Goal: Transaction & Acquisition: Book appointment/travel/reservation

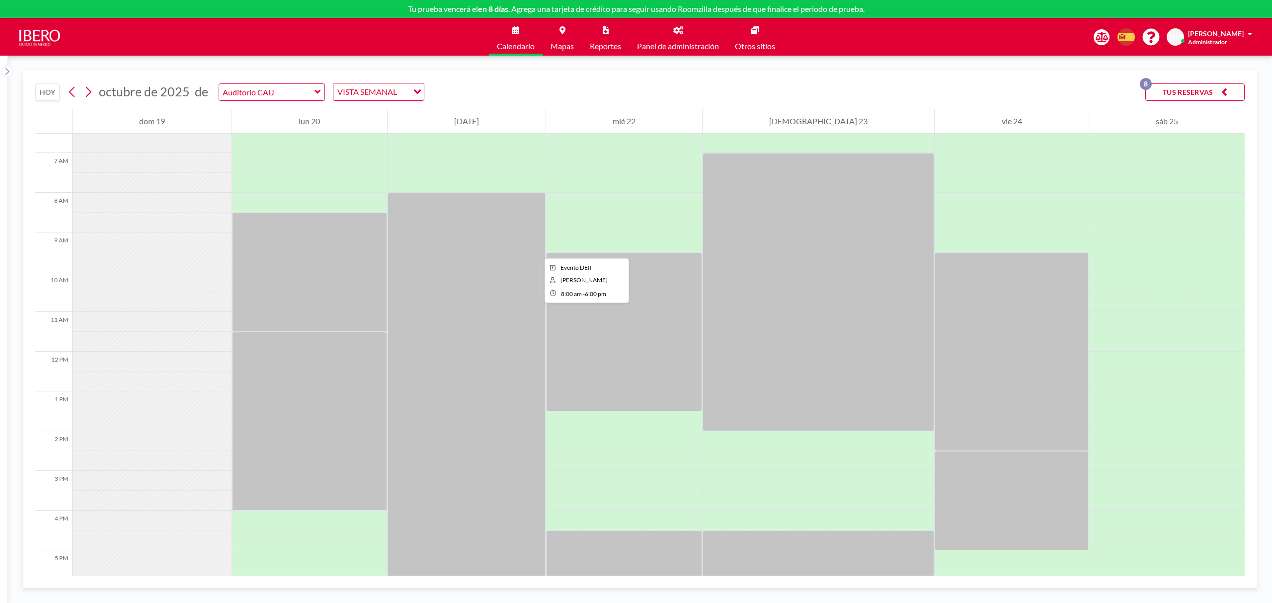
scroll to position [265, 0]
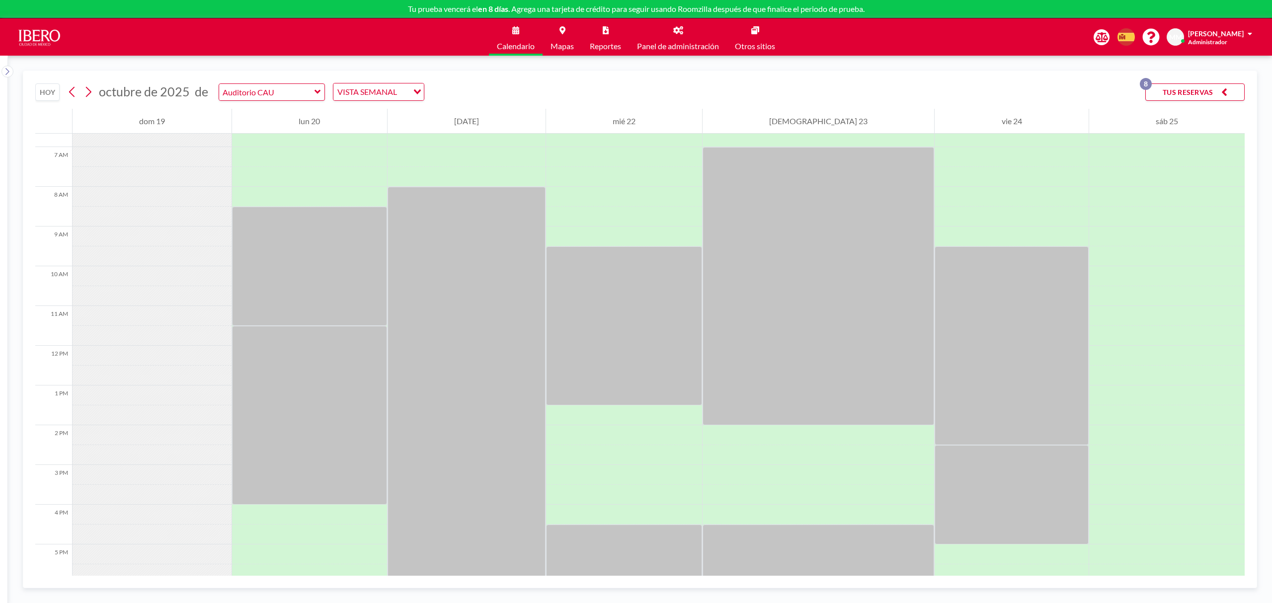
click at [1143, 84] on p "8" at bounding box center [1146, 84] width 12 height 12
click at [315, 94] on icon at bounding box center [318, 92] width 6 height 10
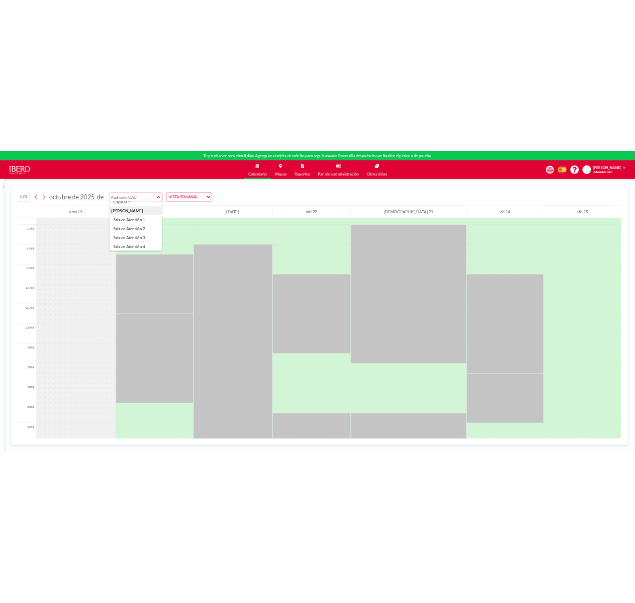
scroll to position [132, 0]
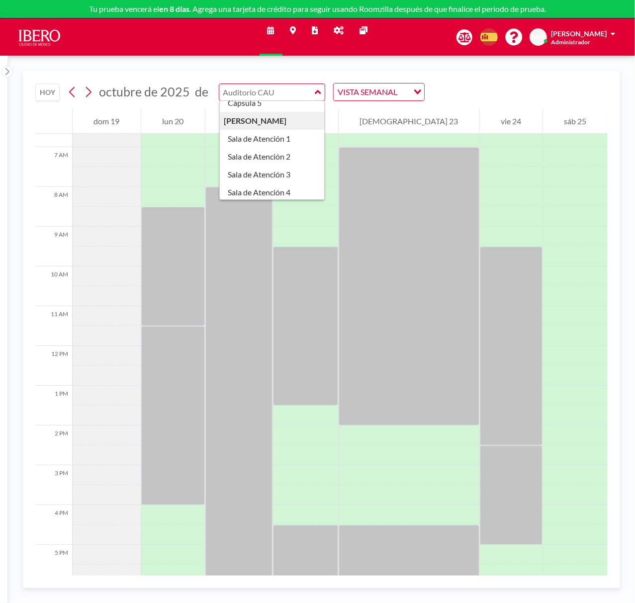
click at [322, 92] on div "Auditorio Auditorio CAU Cápsulas Cápsula 1 Cápsula 2 Cápsula 3 Cápsula 4 Cápsul…" at bounding box center [272, 91] width 107 height 17
click at [317, 91] on icon at bounding box center [318, 92] width 6 height 10
type input "Auditorio CAU"
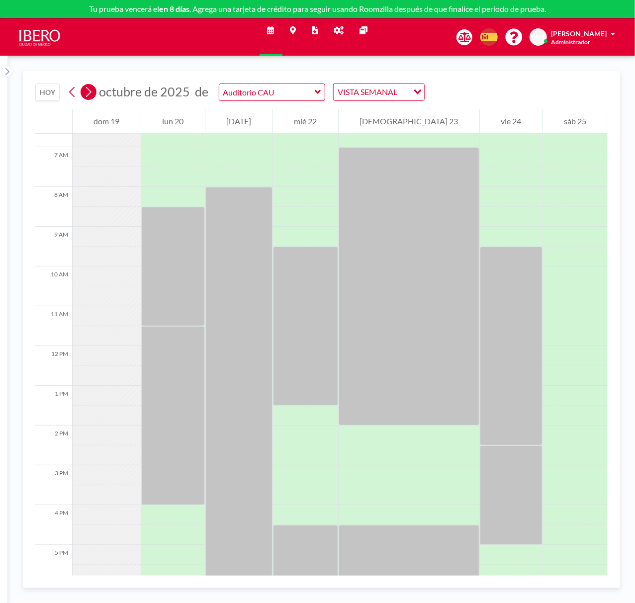
click at [93, 93] on icon at bounding box center [87, 91] width 9 height 15
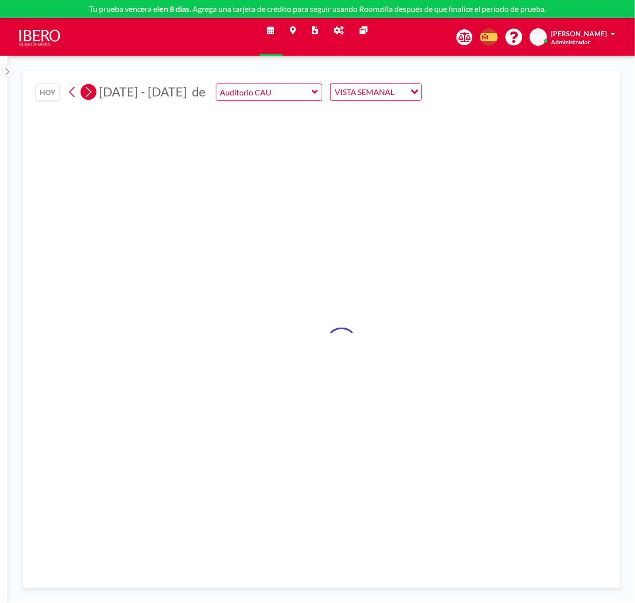
click at [93, 93] on icon at bounding box center [87, 91] width 9 height 15
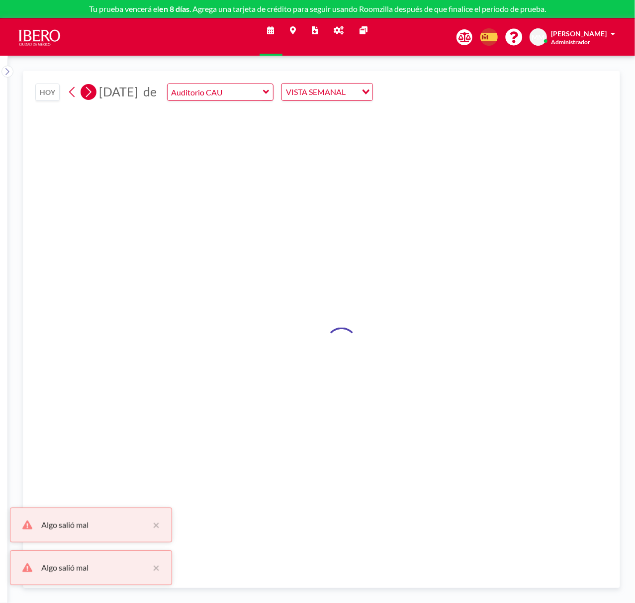
click at [93, 93] on div "HOY [DATE] de [GEOGRAPHIC_DATA] VISTA SEMANAL Loading..." at bounding box center [321, 323] width 572 height 504
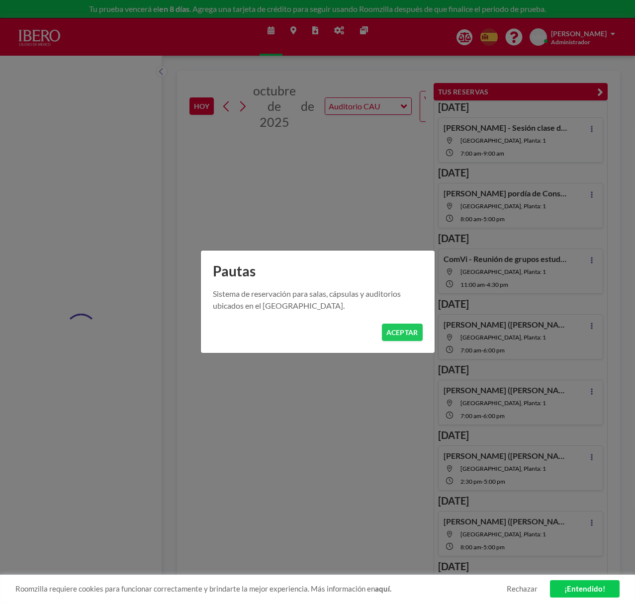
type input "Cápsula 1"
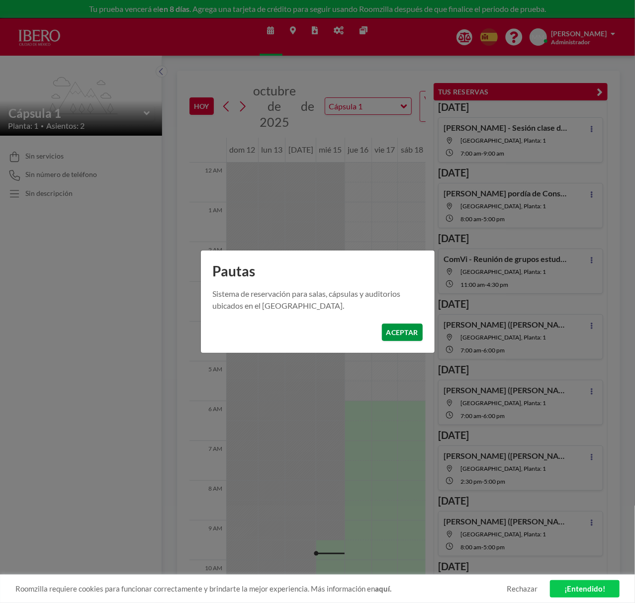
click at [400, 330] on button "ACEPTAR" at bounding box center [402, 331] width 41 height 17
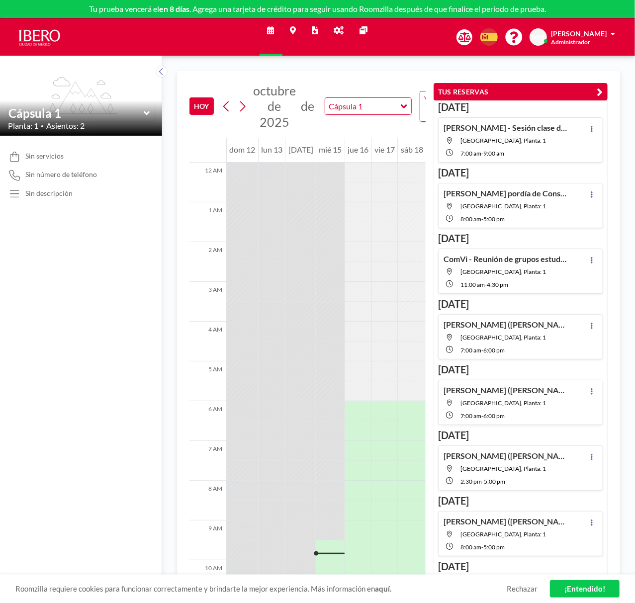
click at [147, 114] on icon at bounding box center [146, 113] width 6 height 4
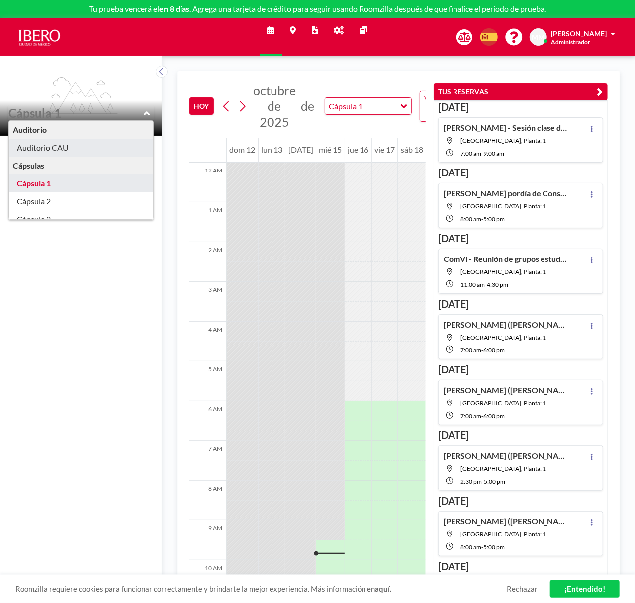
type input "Auditorio CAU"
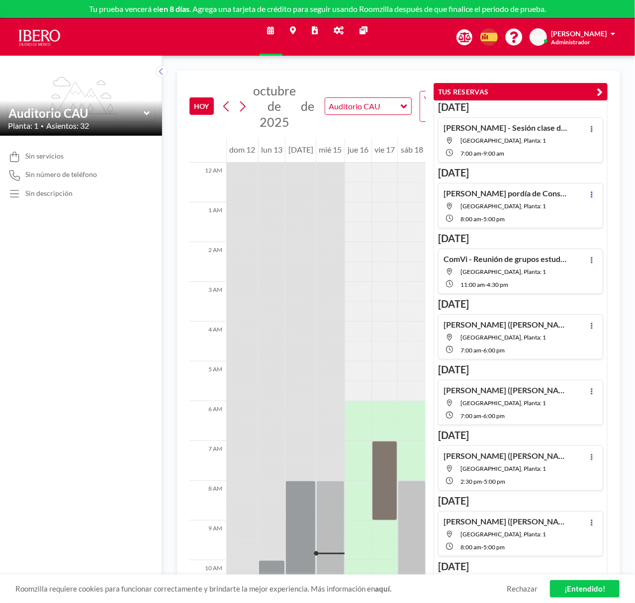
click at [600, 94] on icon "button" at bounding box center [600, 92] width 6 height 12
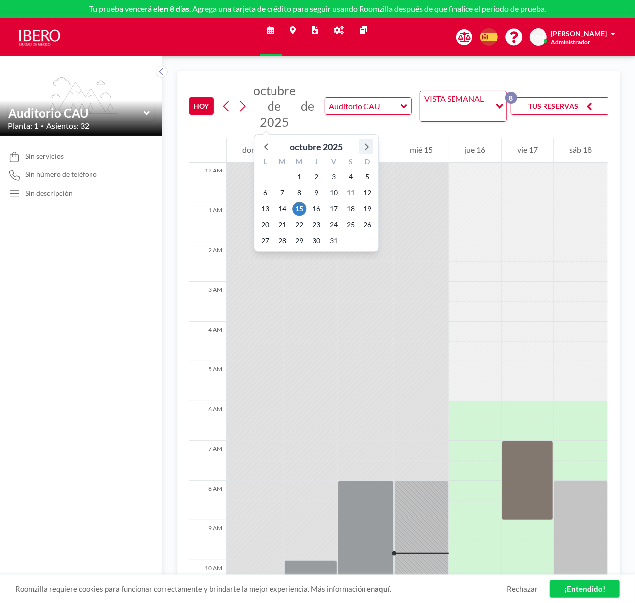
click at [365, 144] on icon at bounding box center [365, 146] width 13 height 13
click at [281, 211] on span "11" at bounding box center [282, 209] width 14 height 14
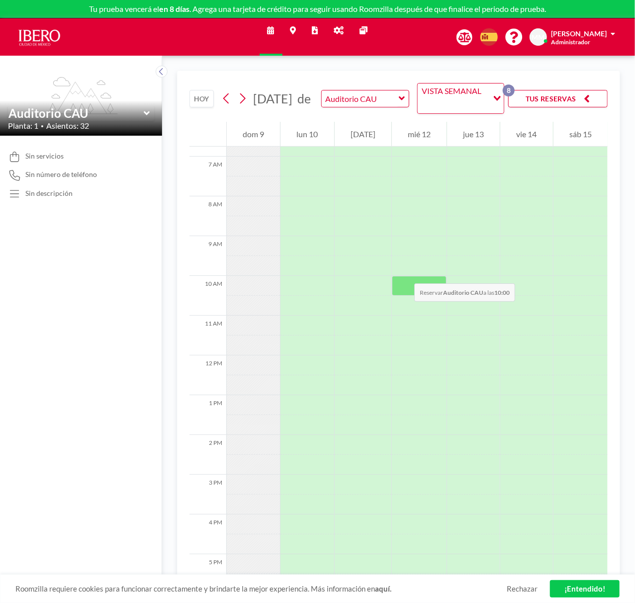
scroll to position [331, 0]
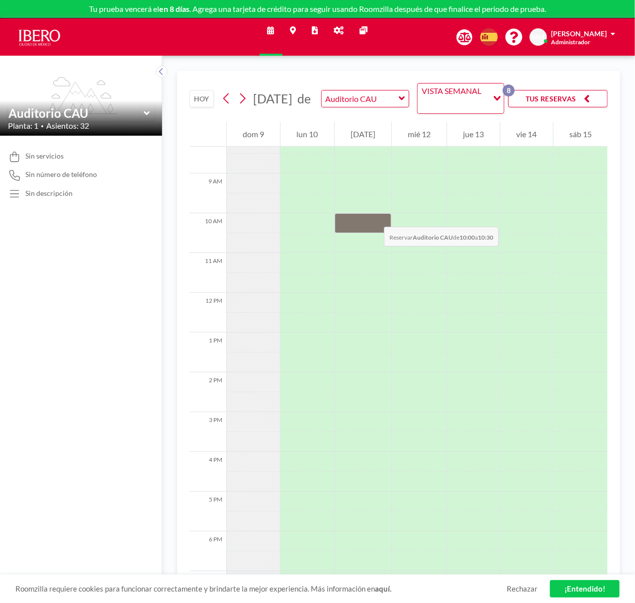
click at [374, 217] on div at bounding box center [362, 223] width 57 height 20
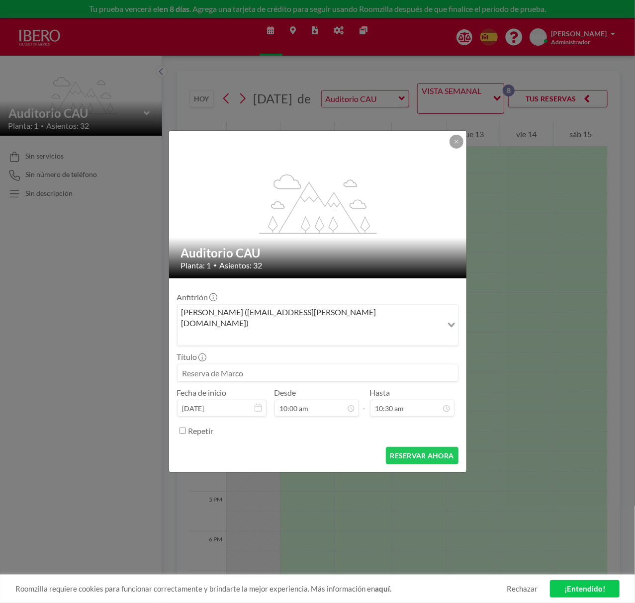
click at [308, 364] on input at bounding box center [317, 372] width 280 height 17
click at [426, 399] on input "10:30 am" at bounding box center [412, 407] width 84 height 17
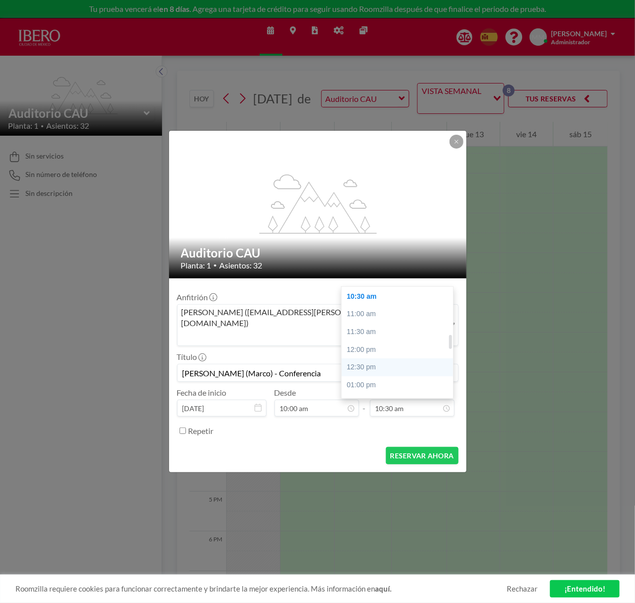
click at [395, 360] on div "12:30 pm" at bounding box center [400, 367] width 118 height 18
type input "Julieta Esquinca (Marco) - Conferencia"
type input "12:30 pm"
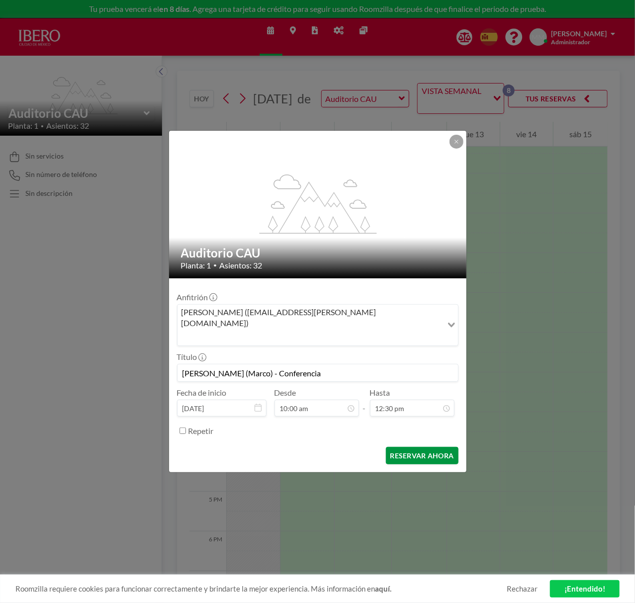
click at [418, 447] on button "RESERVAR AHORA" at bounding box center [422, 455] width 73 height 17
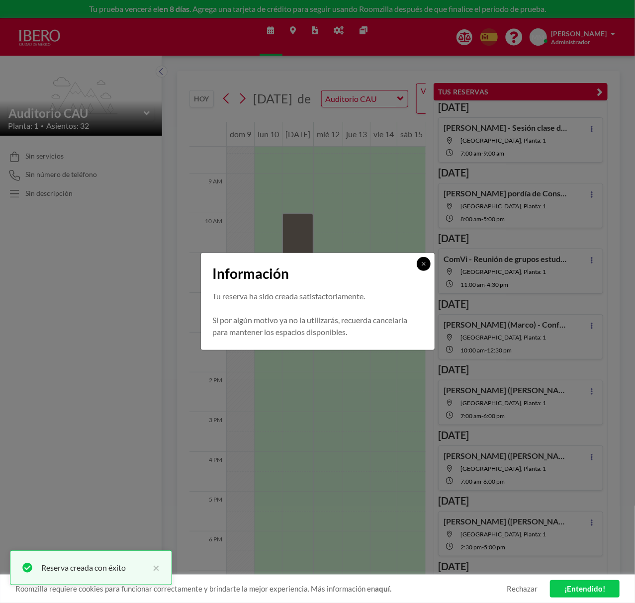
click at [425, 266] on icon at bounding box center [423, 264] width 6 height 6
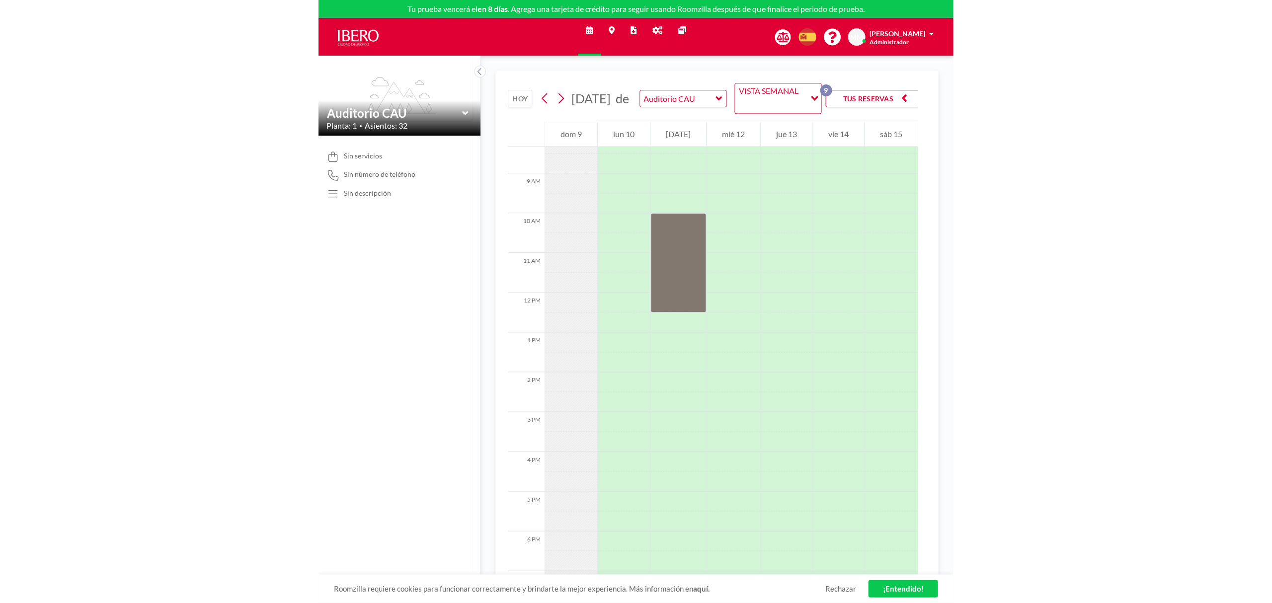
scroll to position [331, 0]
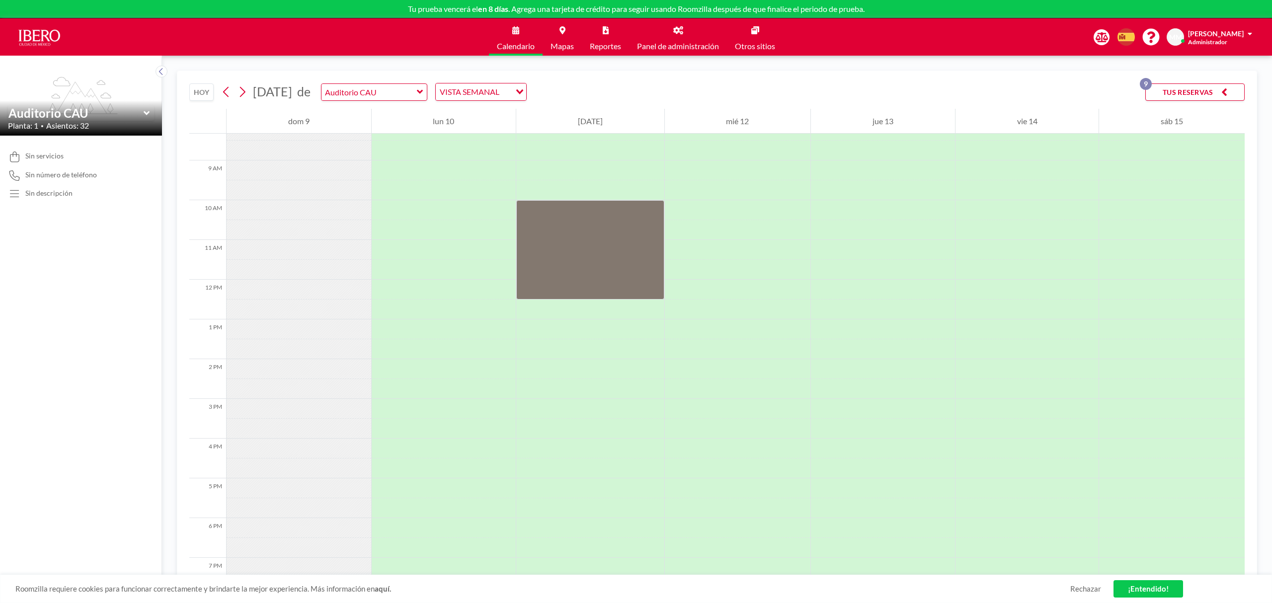
click at [209, 90] on button "HOY" at bounding box center [201, 91] width 24 height 17
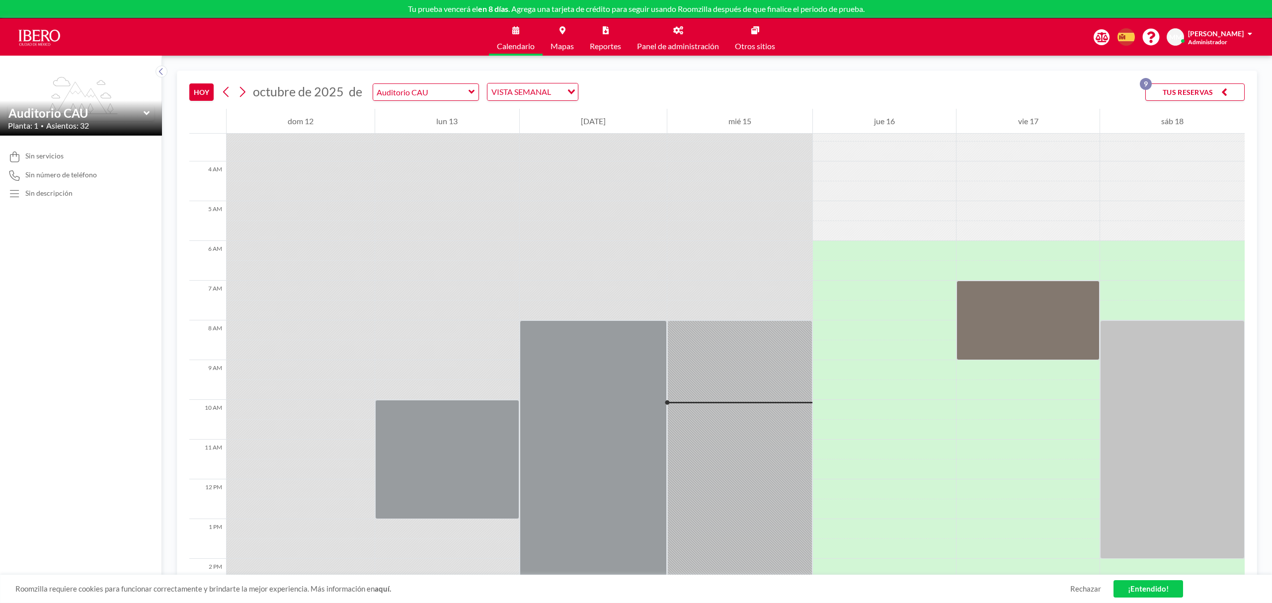
scroll to position [132, 0]
click at [535, 94] on div "VISTA SEMANAL" at bounding box center [524, 90] width 75 height 15
click at [543, 109] on li "VISTA DIARIA" at bounding box center [528, 110] width 84 height 14
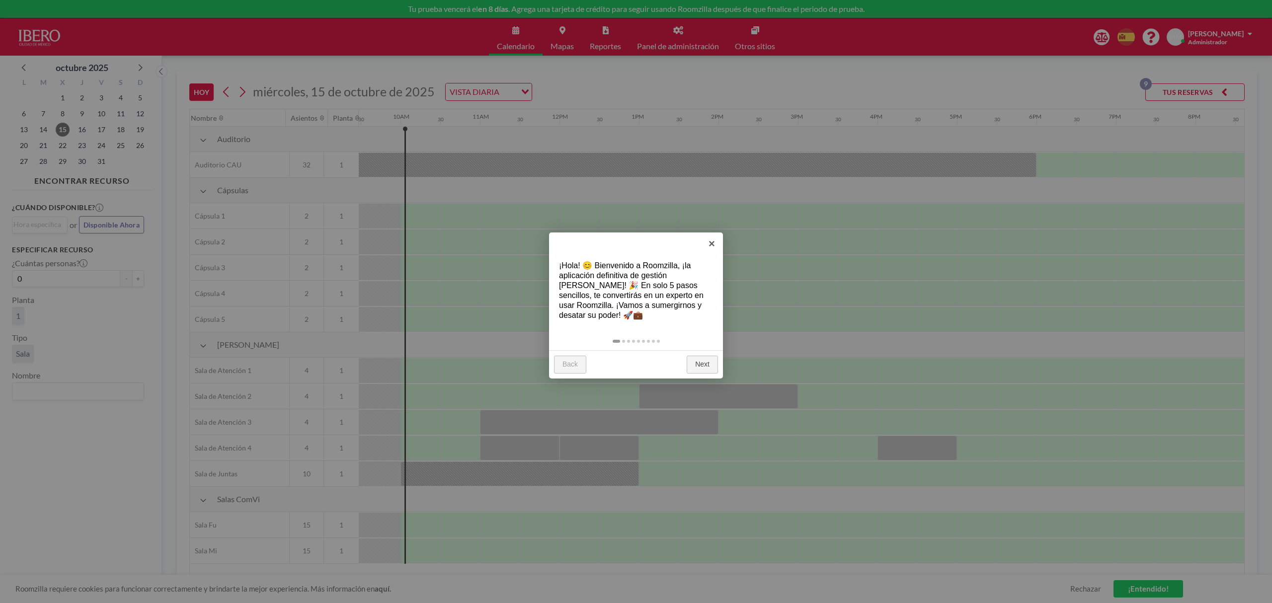
scroll to position [0, 755]
click at [634, 369] on link "Next" at bounding box center [702, 365] width 31 height 18
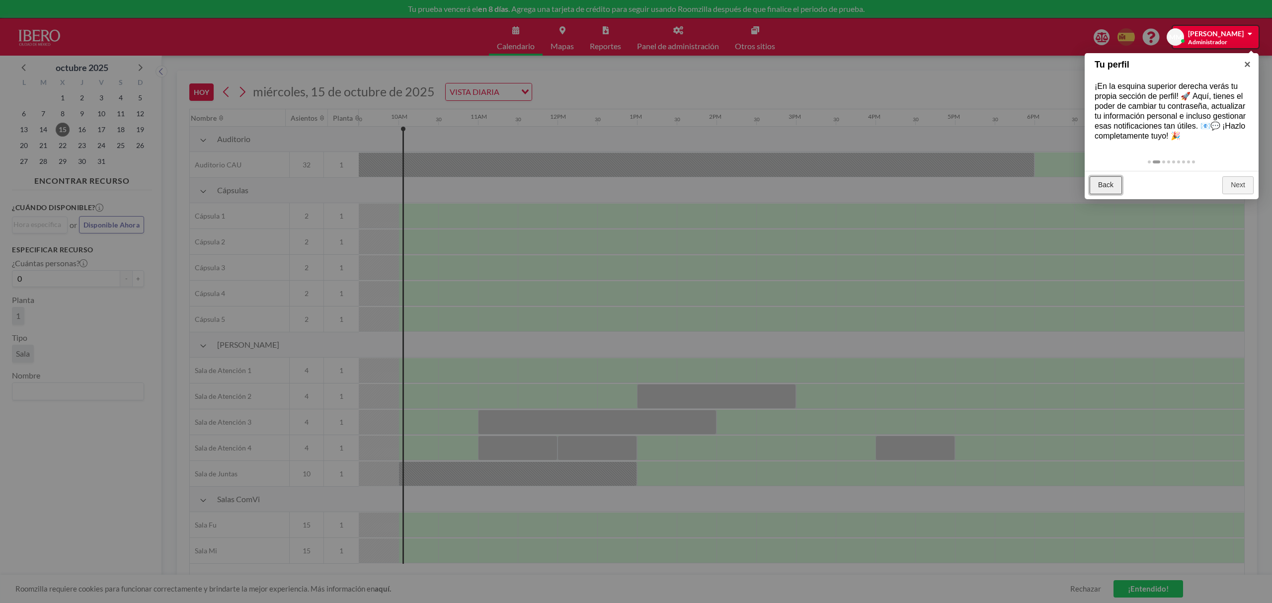
click at [634, 193] on link "Back" at bounding box center [1106, 185] width 32 height 18
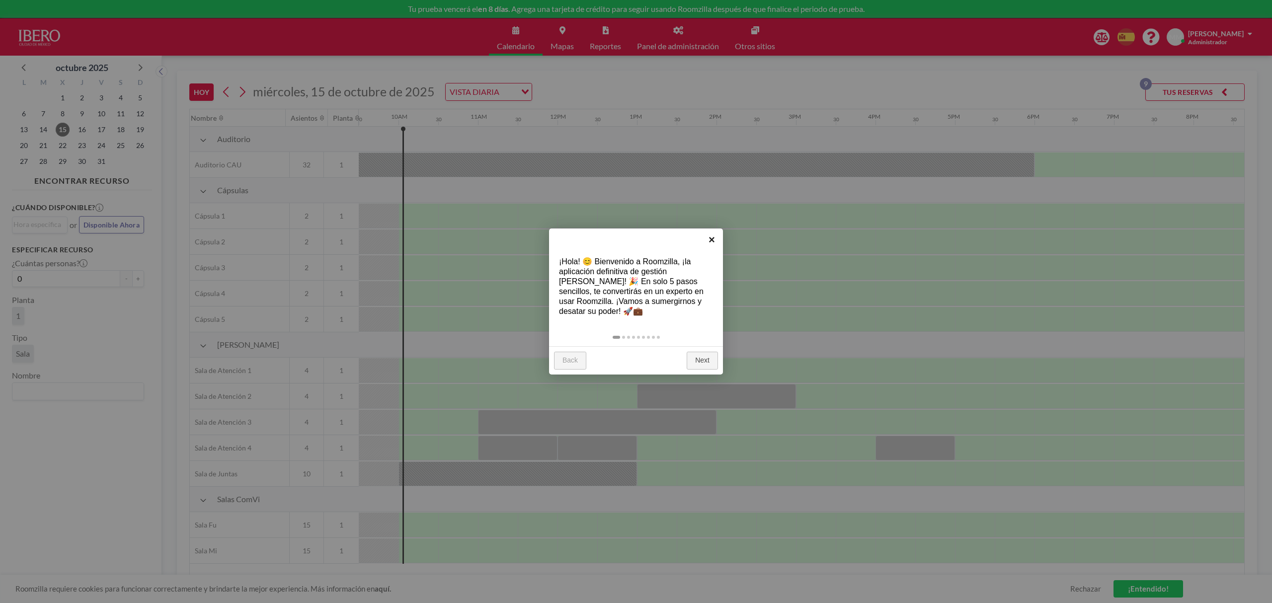
click at [634, 237] on link "×" at bounding box center [712, 240] width 22 height 22
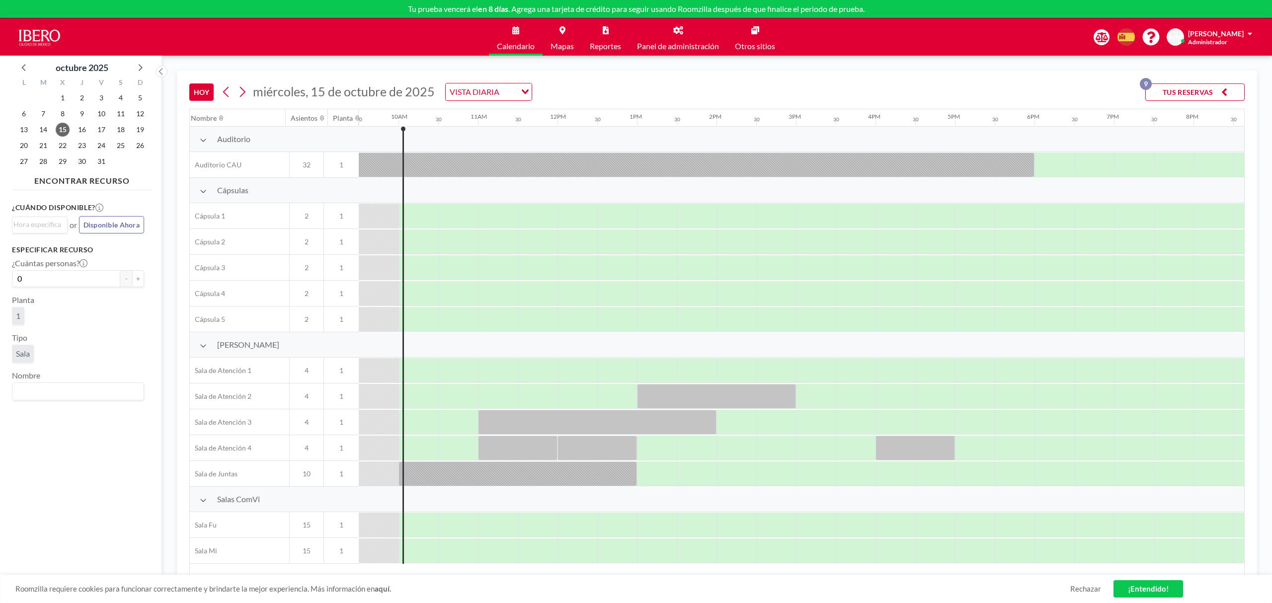
click at [205, 193] on icon at bounding box center [203, 191] width 7 height 8
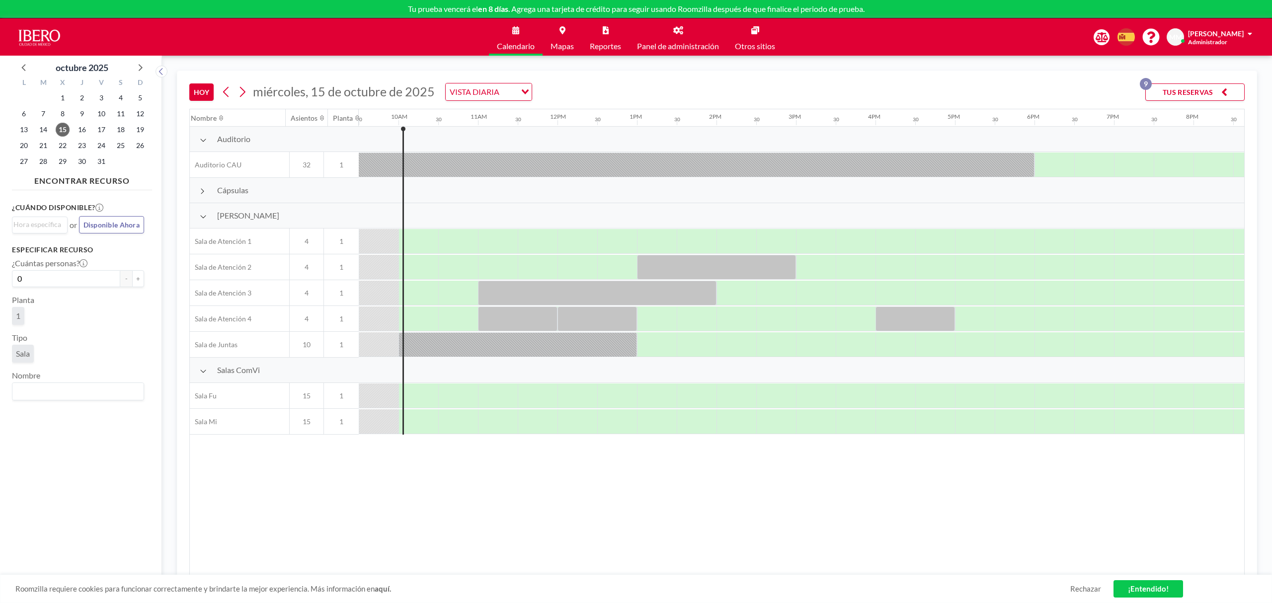
click at [198, 374] on div "Salas ComVi" at bounding box center [274, 370] width 168 height 25
click at [201, 374] on icon at bounding box center [203, 371] width 7 height 8
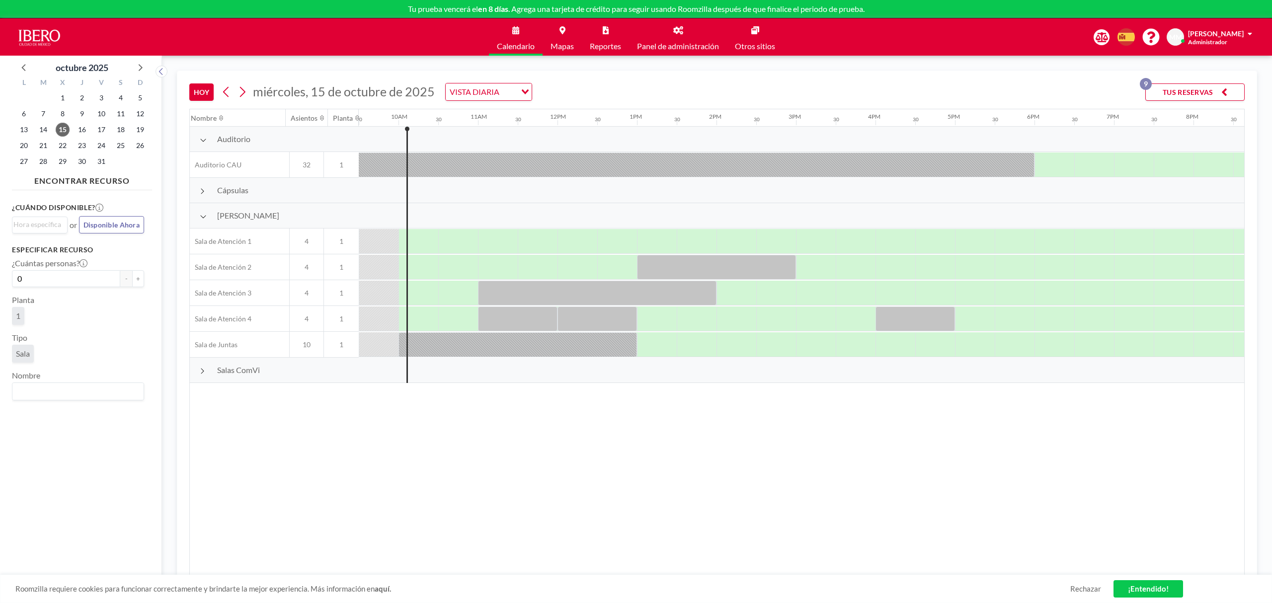
click at [201, 375] on icon at bounding box center [202, 371] width 5 height 8
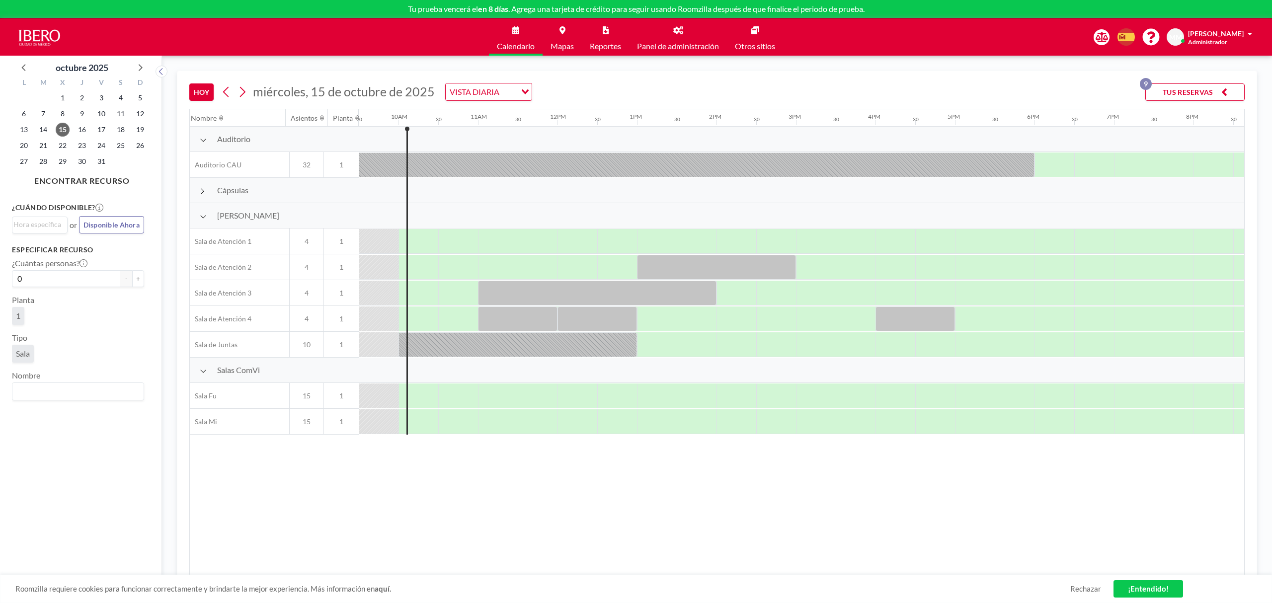
click at [201, 375] on icon at bounding box center [203, 371] width 7 height 8
